Goal: Task Accomplishment & Management: Use online tool/utility

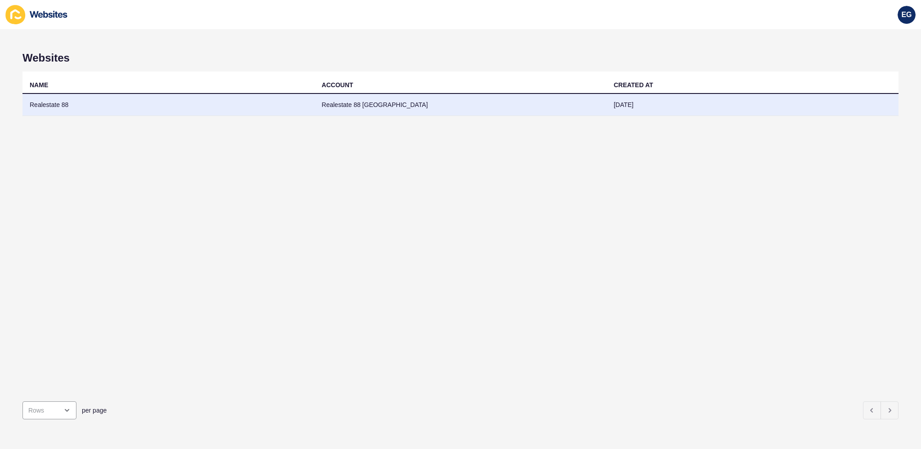
click at [243, 97] on td "Realestate 88" at bounding box center [168, 105] width 292 height 22
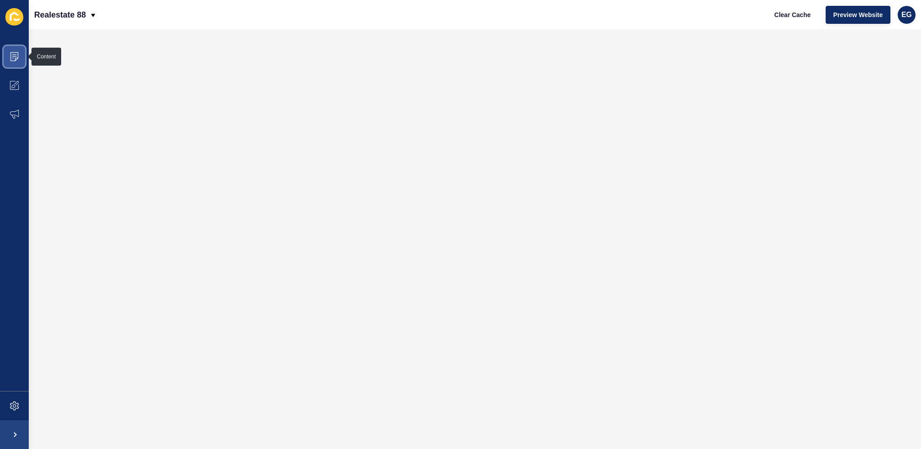
click at [15, 54] on icon at bounding box center [14, 54] width 4 height 0
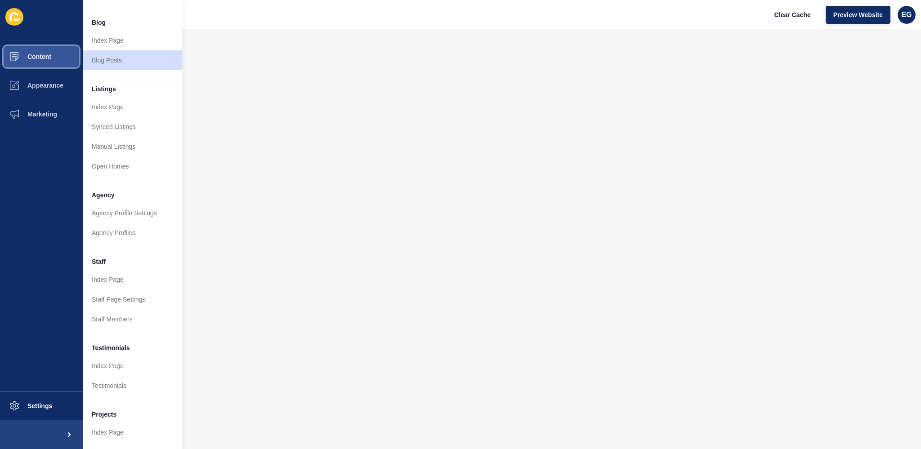
scroll to position [85, 0]
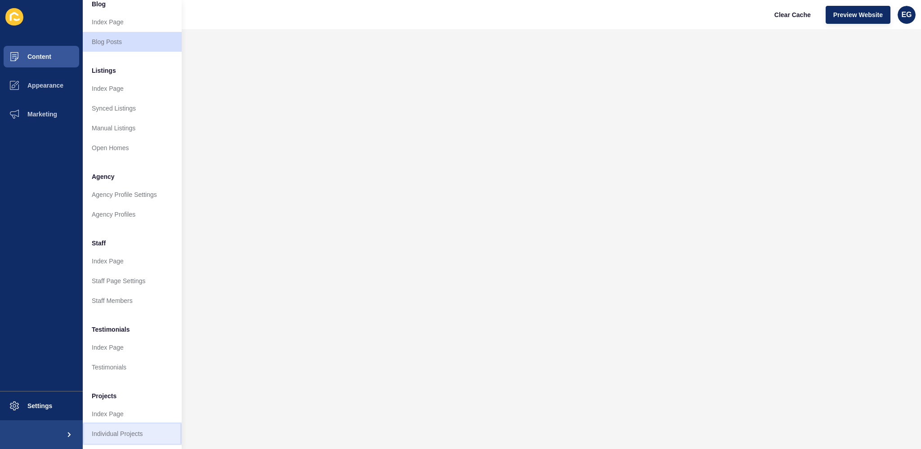
click at [123, 430] on link "Individual Projects" at bounding box center [132, 434] width 99 height 20
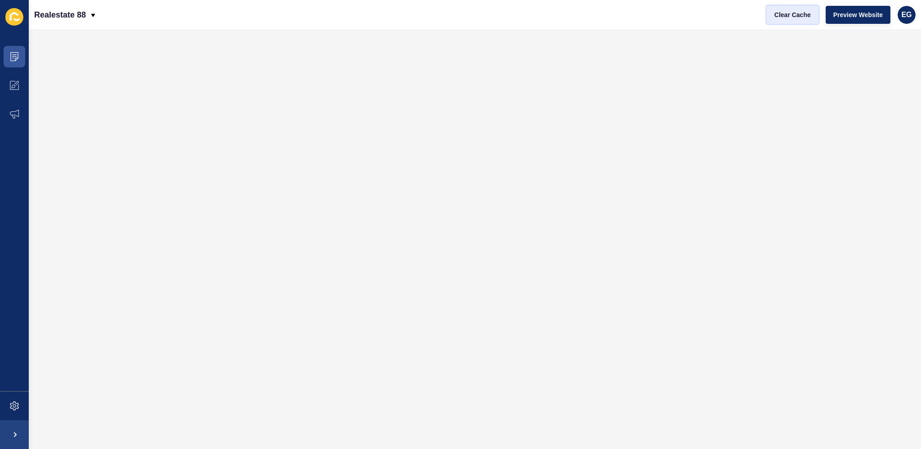
click at [800, 12] on span "Clear Cache" at bounding box center [792, 14] width 36 height 9
click at [789, 12] on span "Clear Cache" at bounding box center [792, 14] width 36 height 9
